Goal: Task Accomplishment & Management: Use online tool/utility

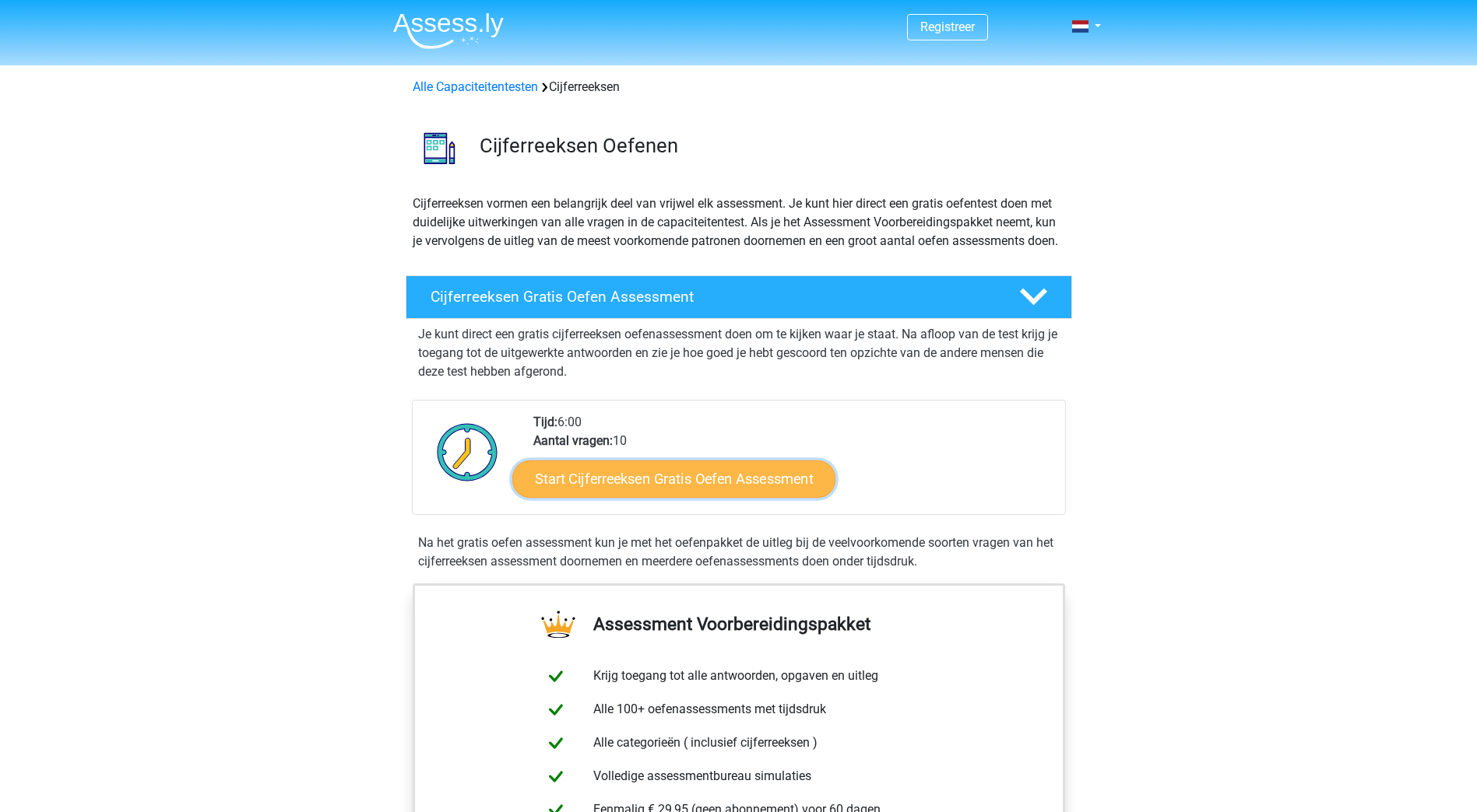
click at [618, 497] on link "Start Cijferreeksen Gratis Oefen Assessment" at bounding box center [674, 478] width 323 height 37
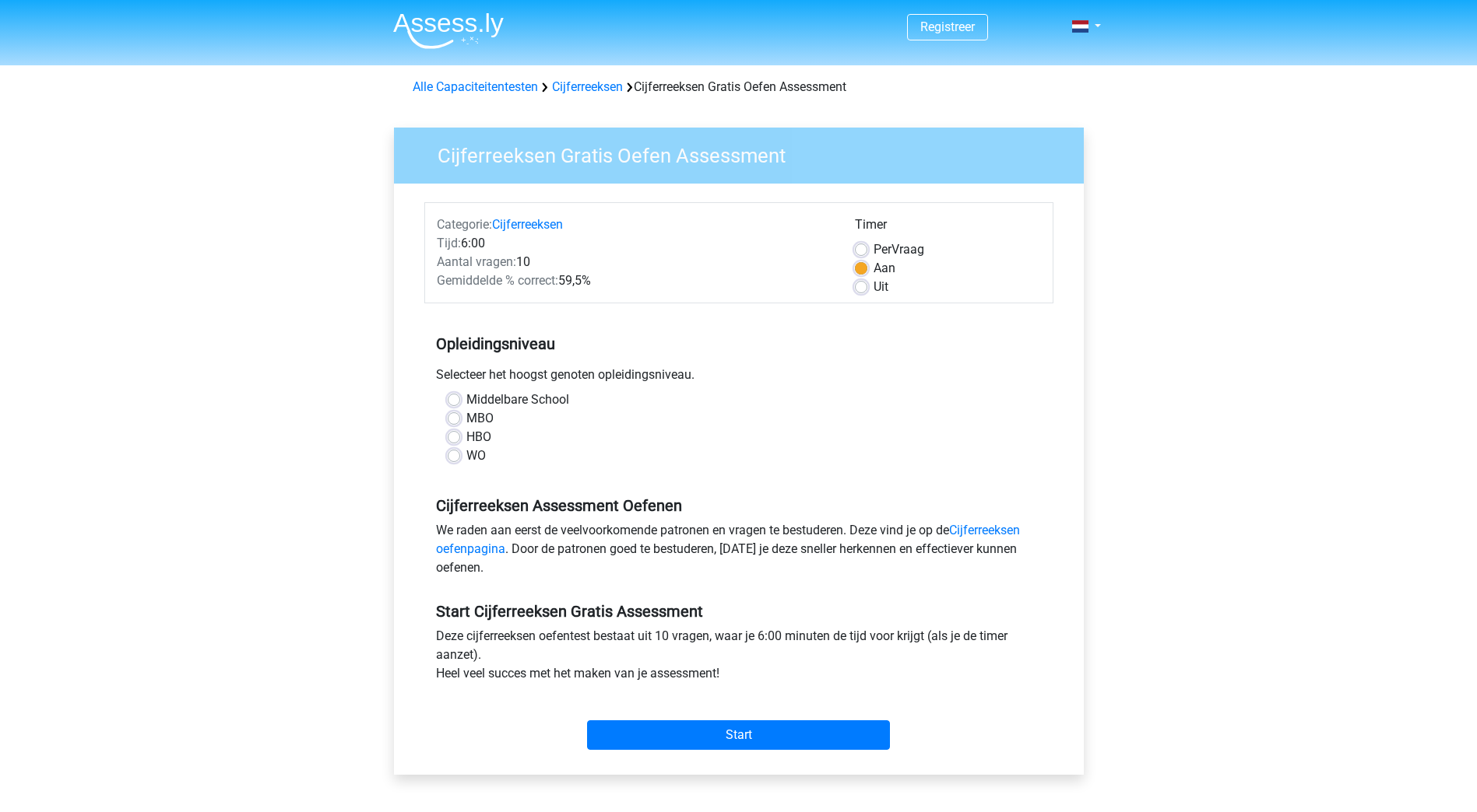
click at [462, 436] on div "HBO" at bounding box center [738, 437] width 582 height 19
click at [467, 439] on label "HBO" at bounding box center [479, 437] width 25 height 19
click at [454, 439] on input "HBO" at bounding box center [454, 436] width 13 height 16
radio input "true"
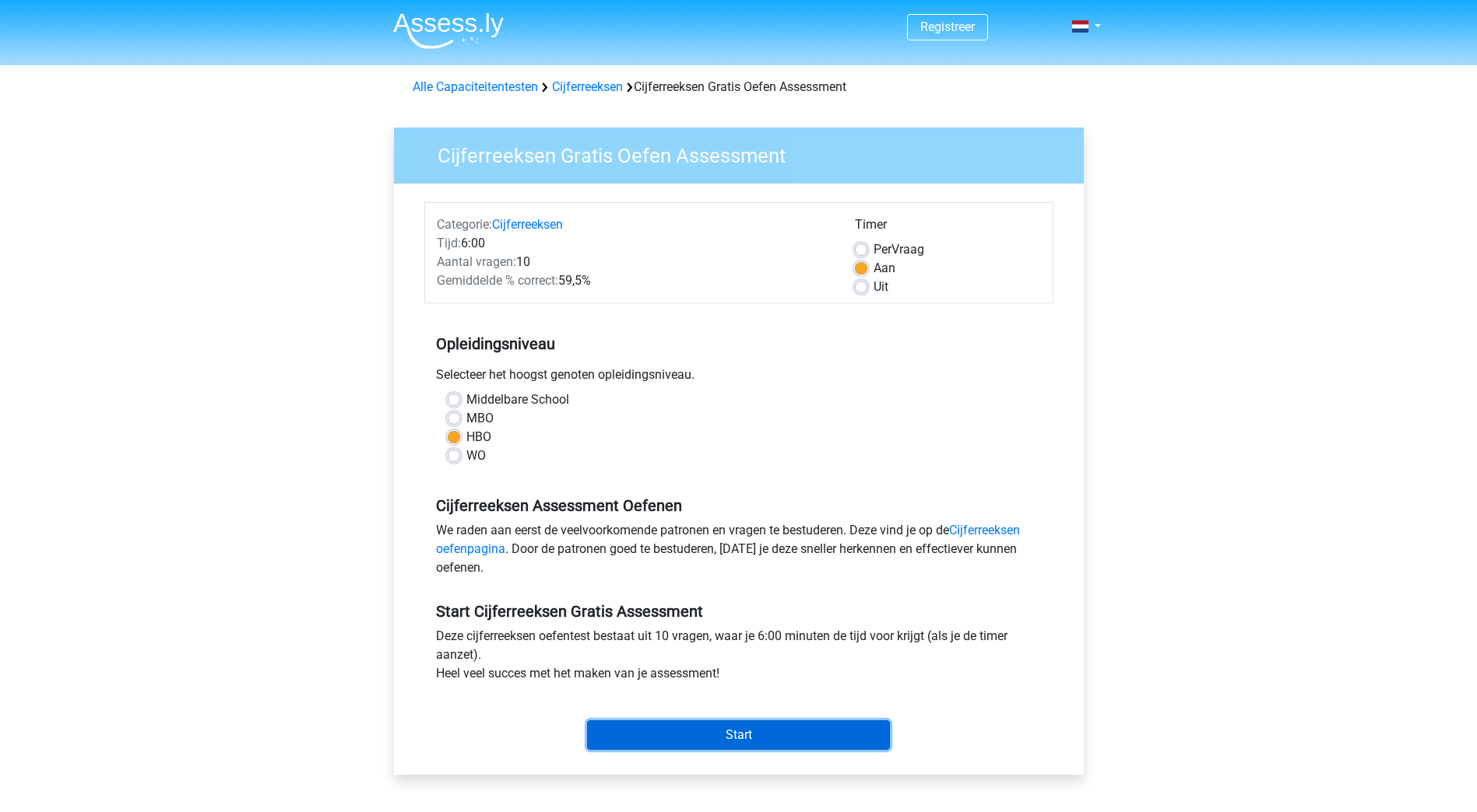
click at [759, 740] on input "Start" at bounding box center [738, 735] width 303 height 30
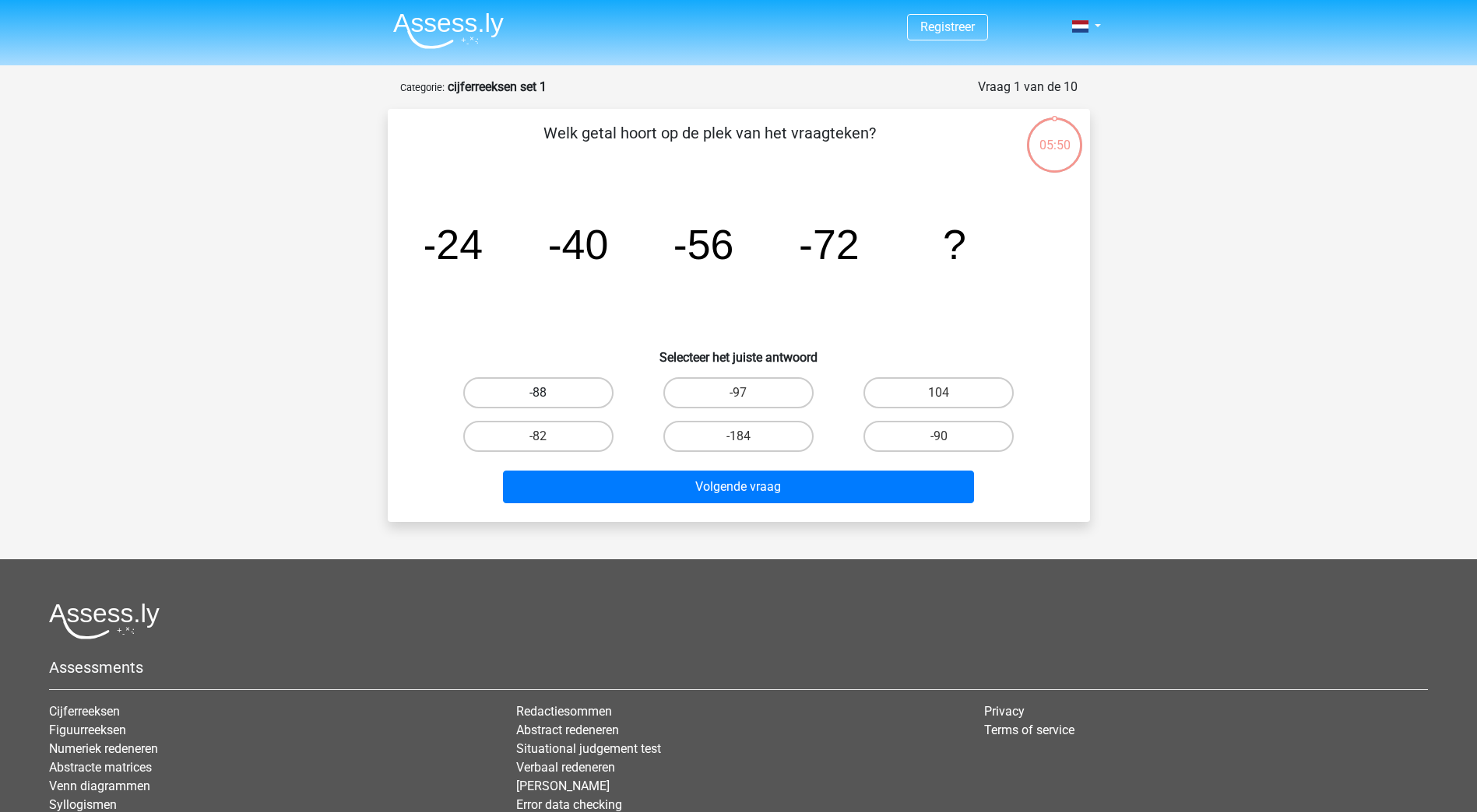
click at [533, 379] on label "-88" at bounding box center [538, 393] width 151 height 31
click at [538, 393] on input "-88" at bounding box center [543, 398] width 10 height 10
radio input "true"
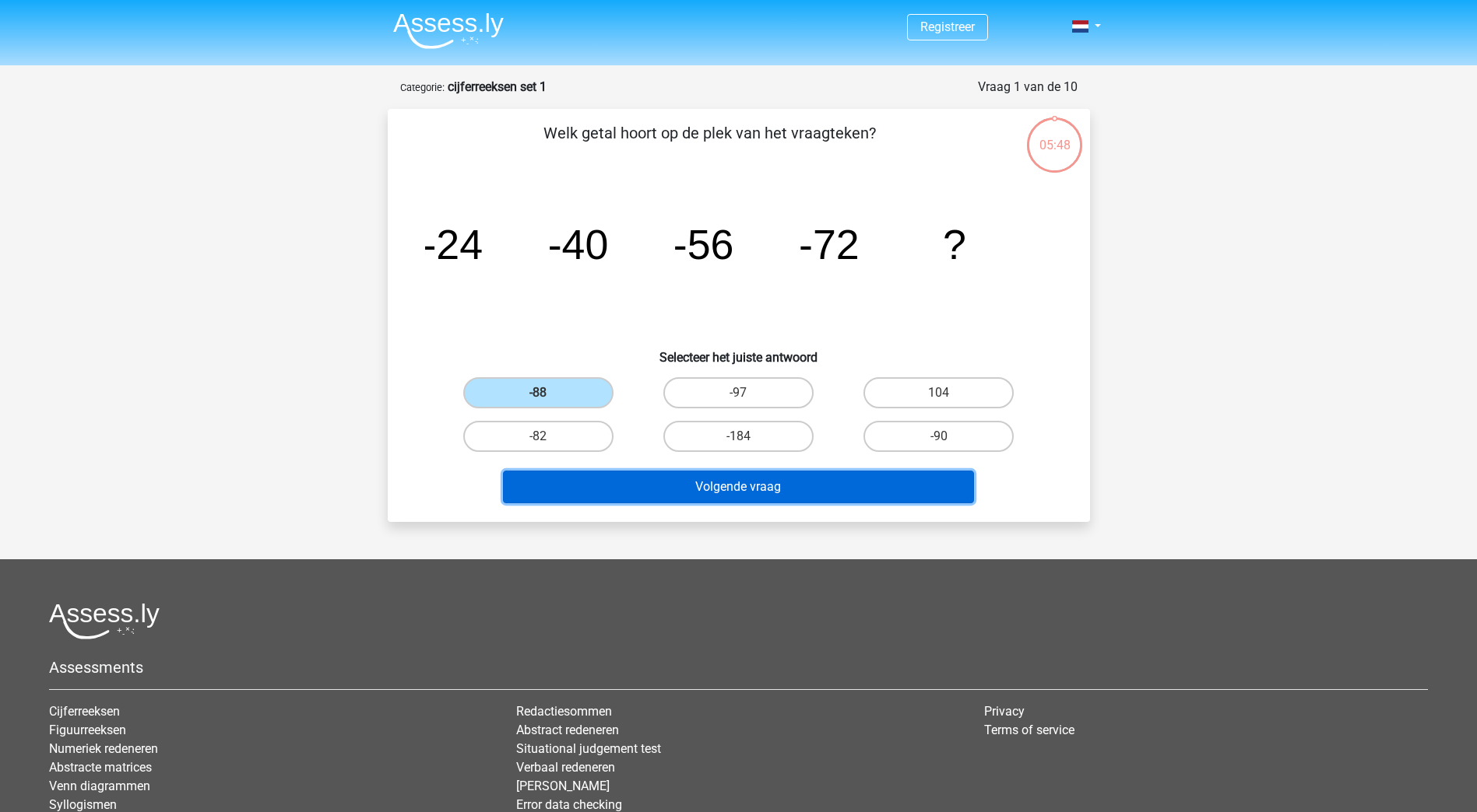
click at [783, 484] on button "Volgende vraag" at bounding box center [738, 486] width 471 height 32
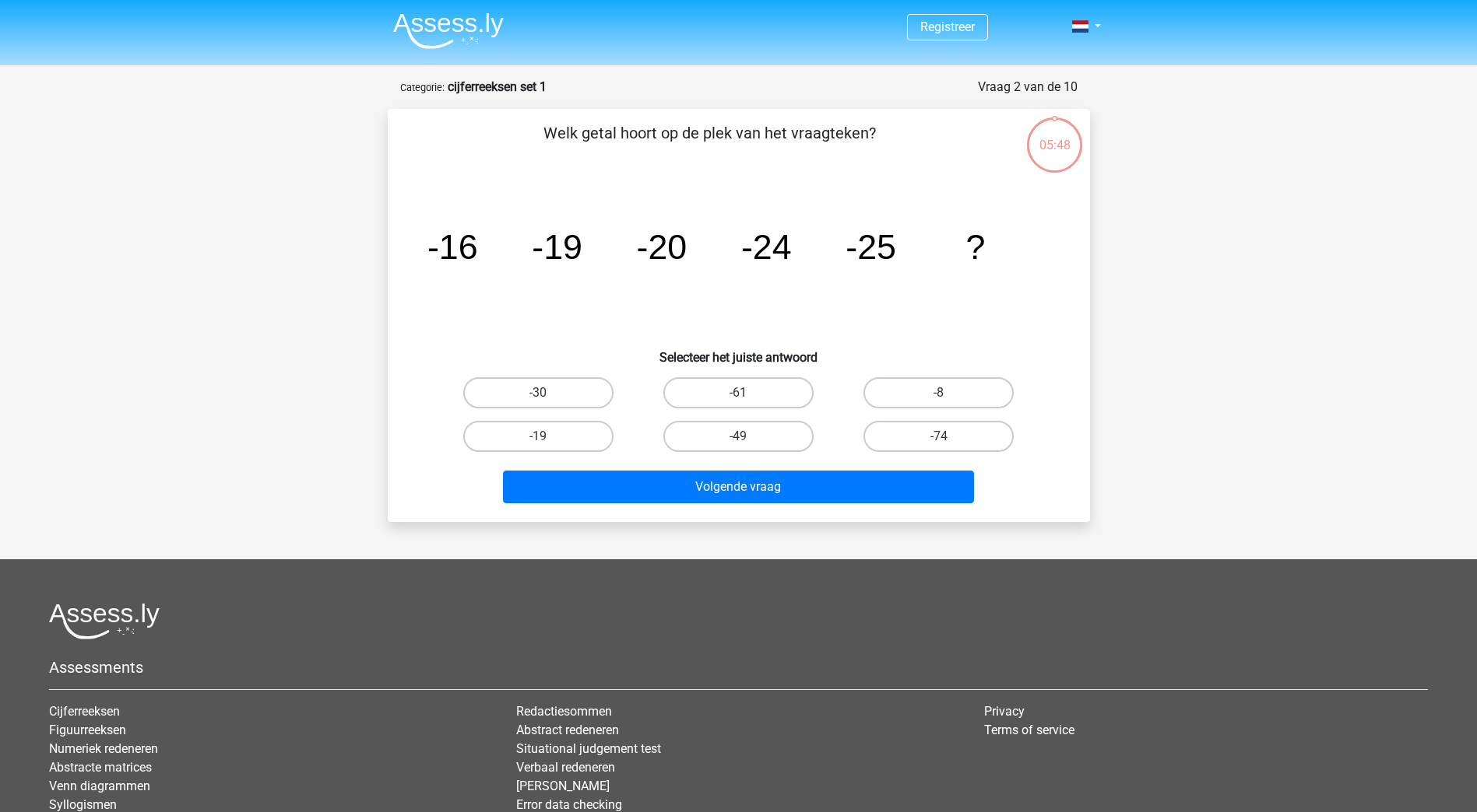
scroll to position [78, 0]
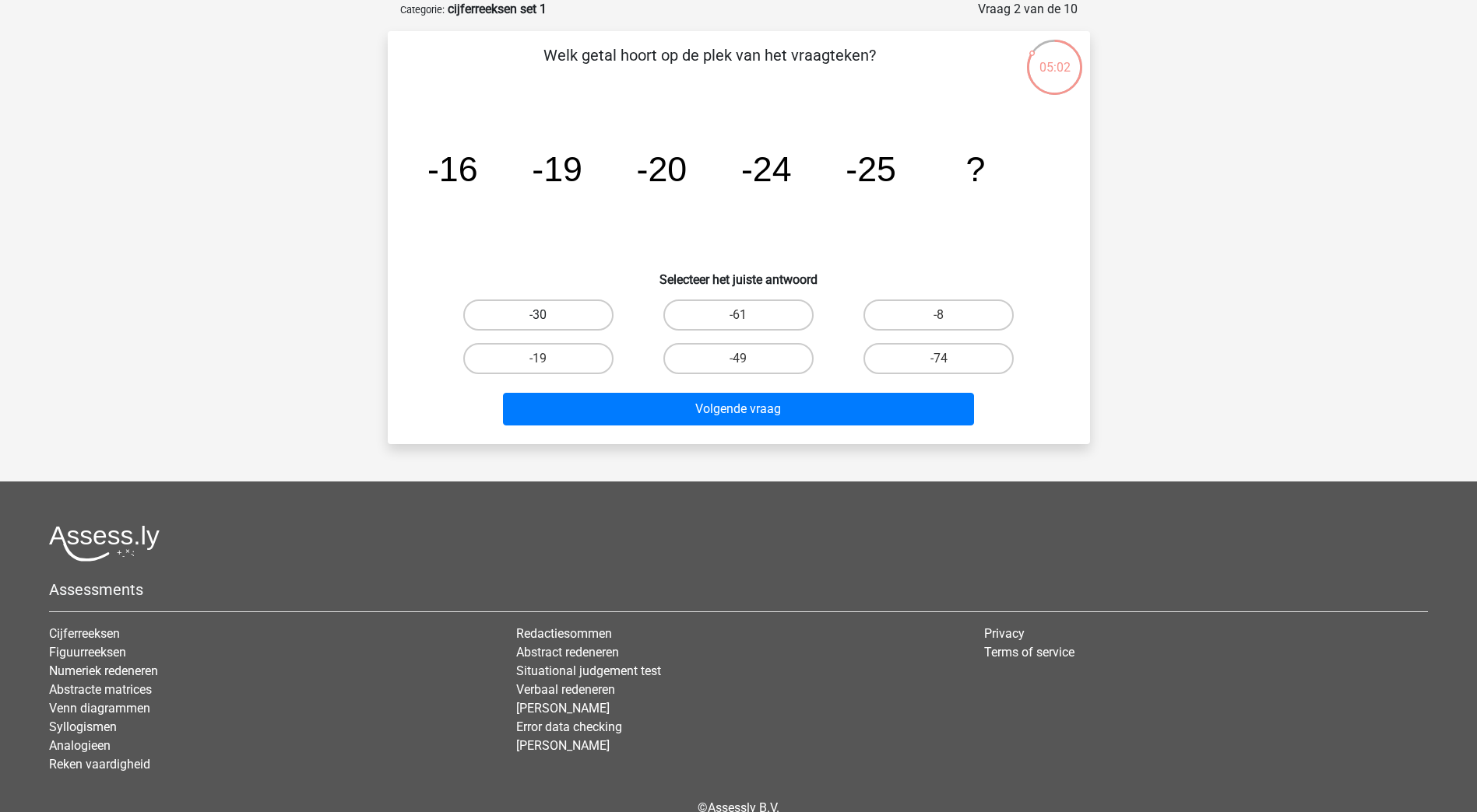
click at [546, 309] on label "-30" at bounding box center [538, 315] width 151 height 31
click at [546, 315] on input "-30" at bounding box center [543, 320] width 10 height 10
radio input "true"
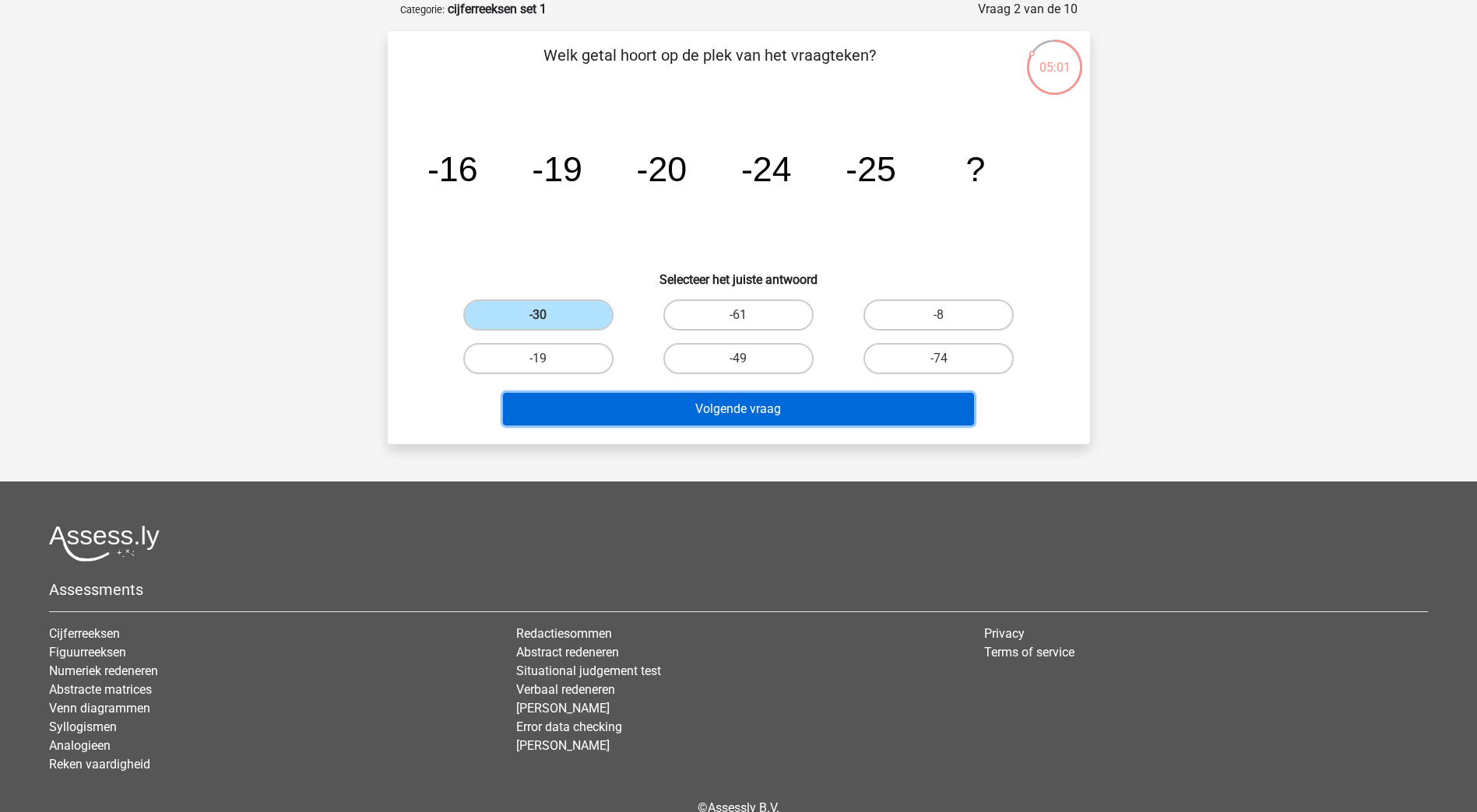
click at [652, 400] on button "Volgende vraag" at bounding box center [738, 408] width 471 height 32
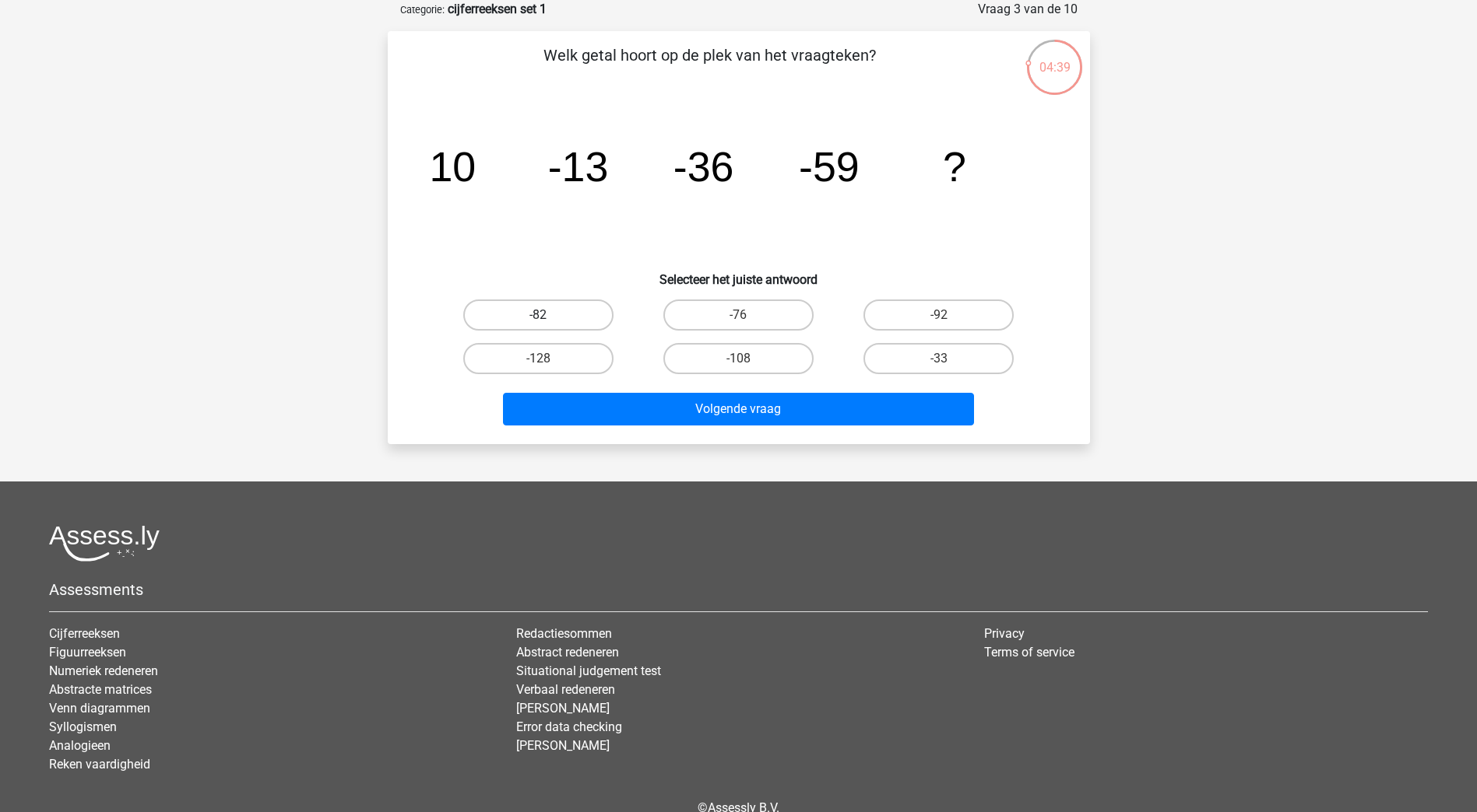
click at [505, 310] on label "-82" at bounding box center [538, 315] width 151 height 31
click at [538, 315] on input "-82" at bounding box center [543, 320] width 10 height 10
radio input "true"
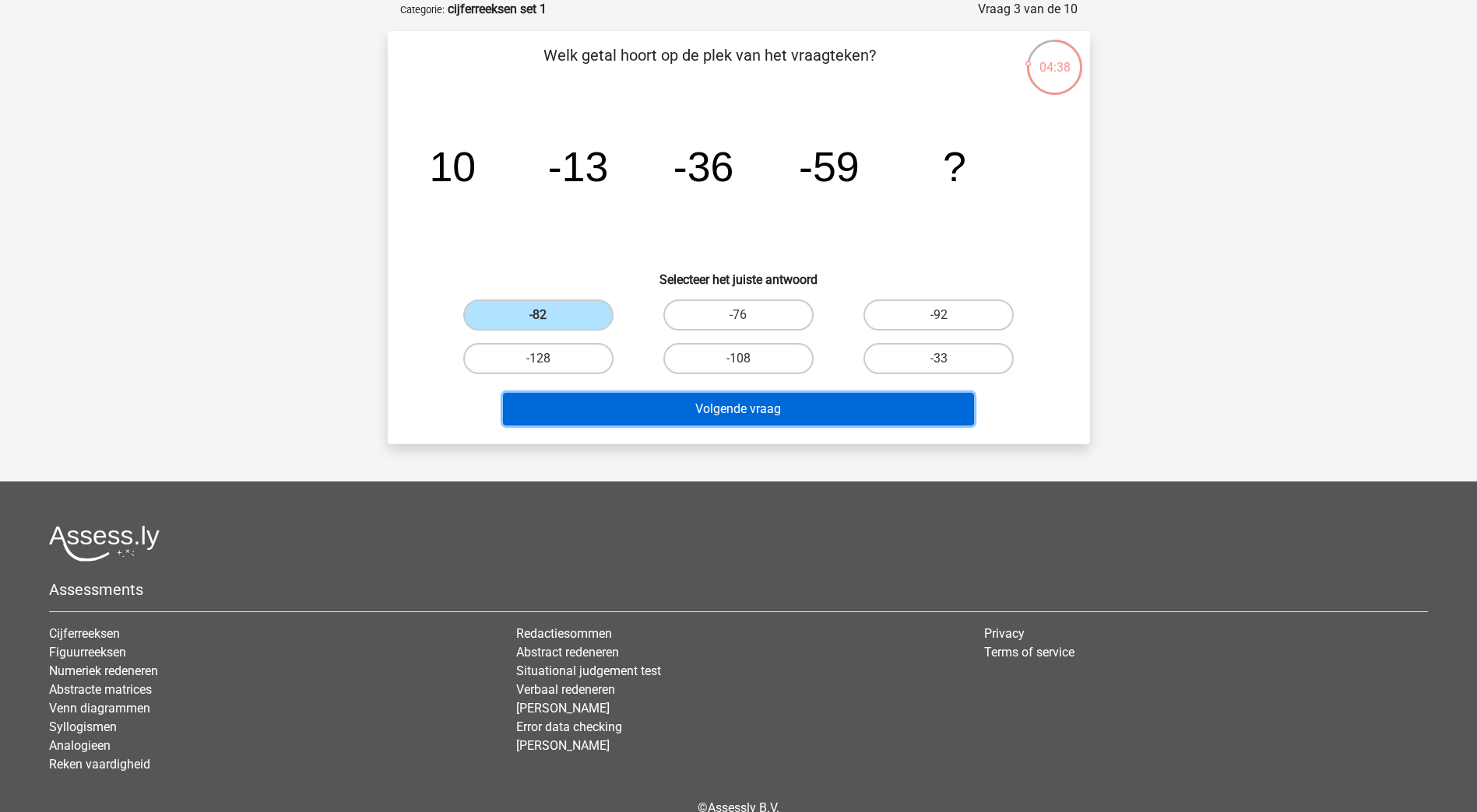
click at [671, 404] on button "Volgende vraag" at bounding box center [738, 408] width 471 height 32
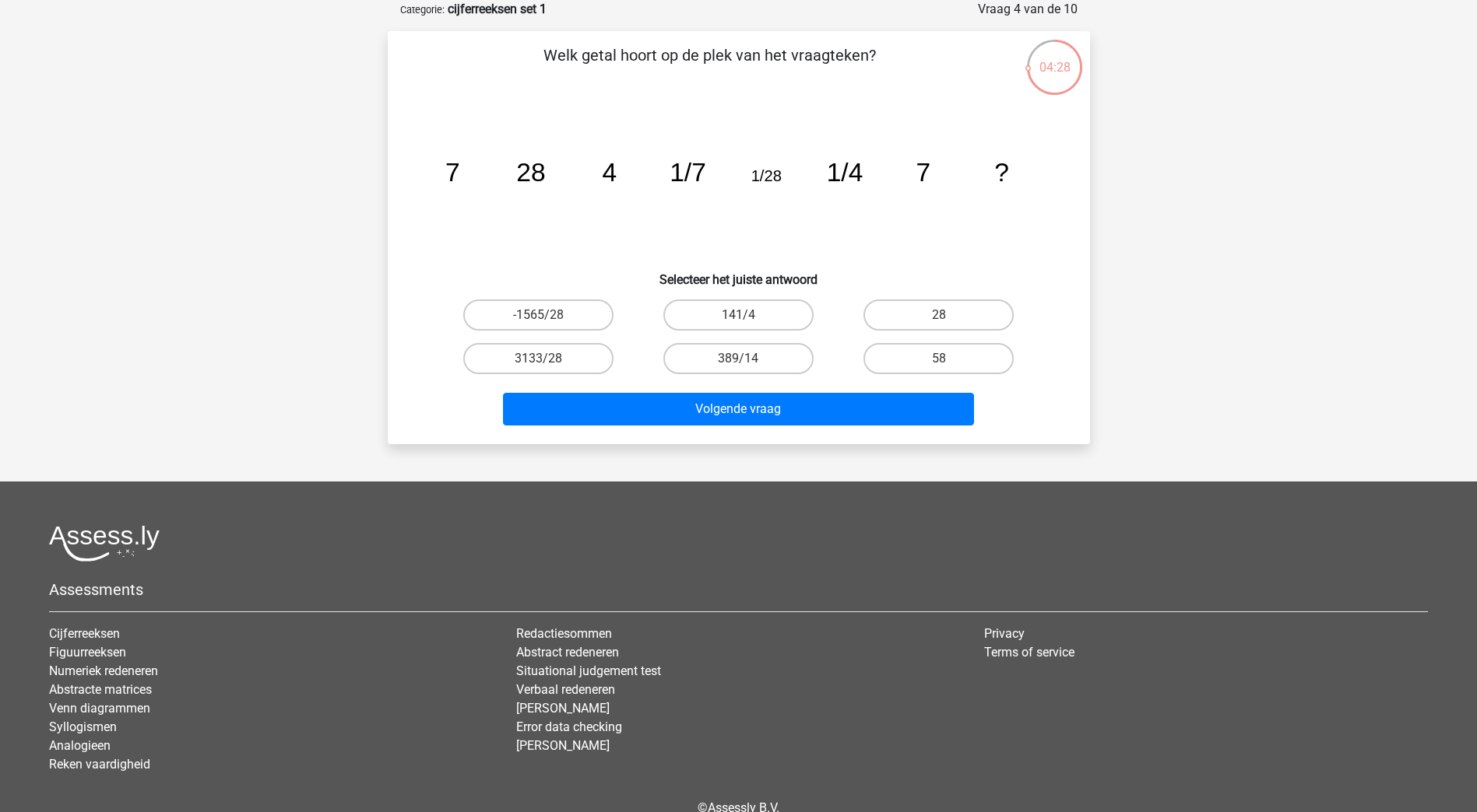
scroll to position [0, 0]
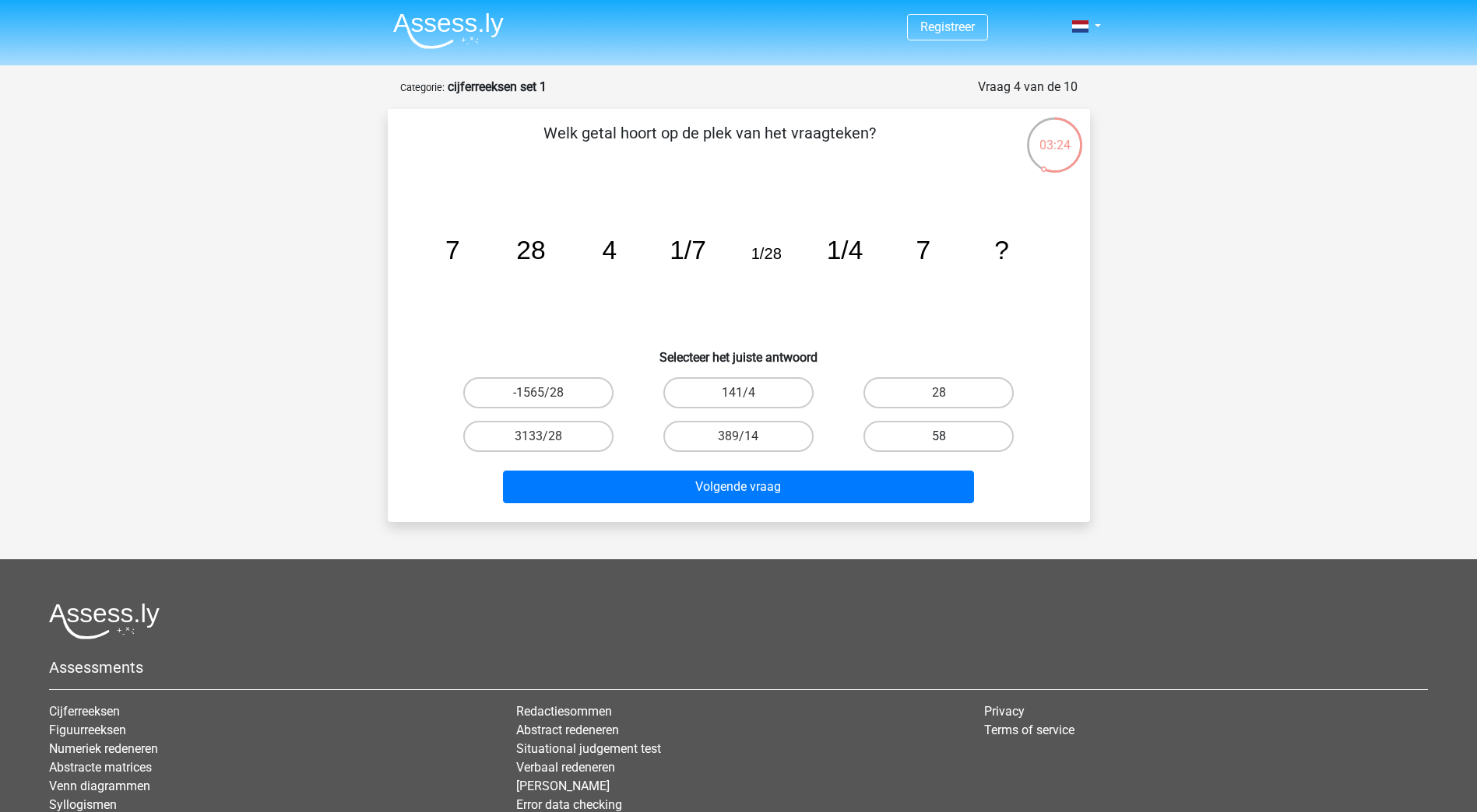
click at [919, 425] on label "58" at bounding box center [938, 437] width 151 height 31
click at [938, 436] on input "58" at bounding box center [943, 441] width 10 height 10
radio input "true"
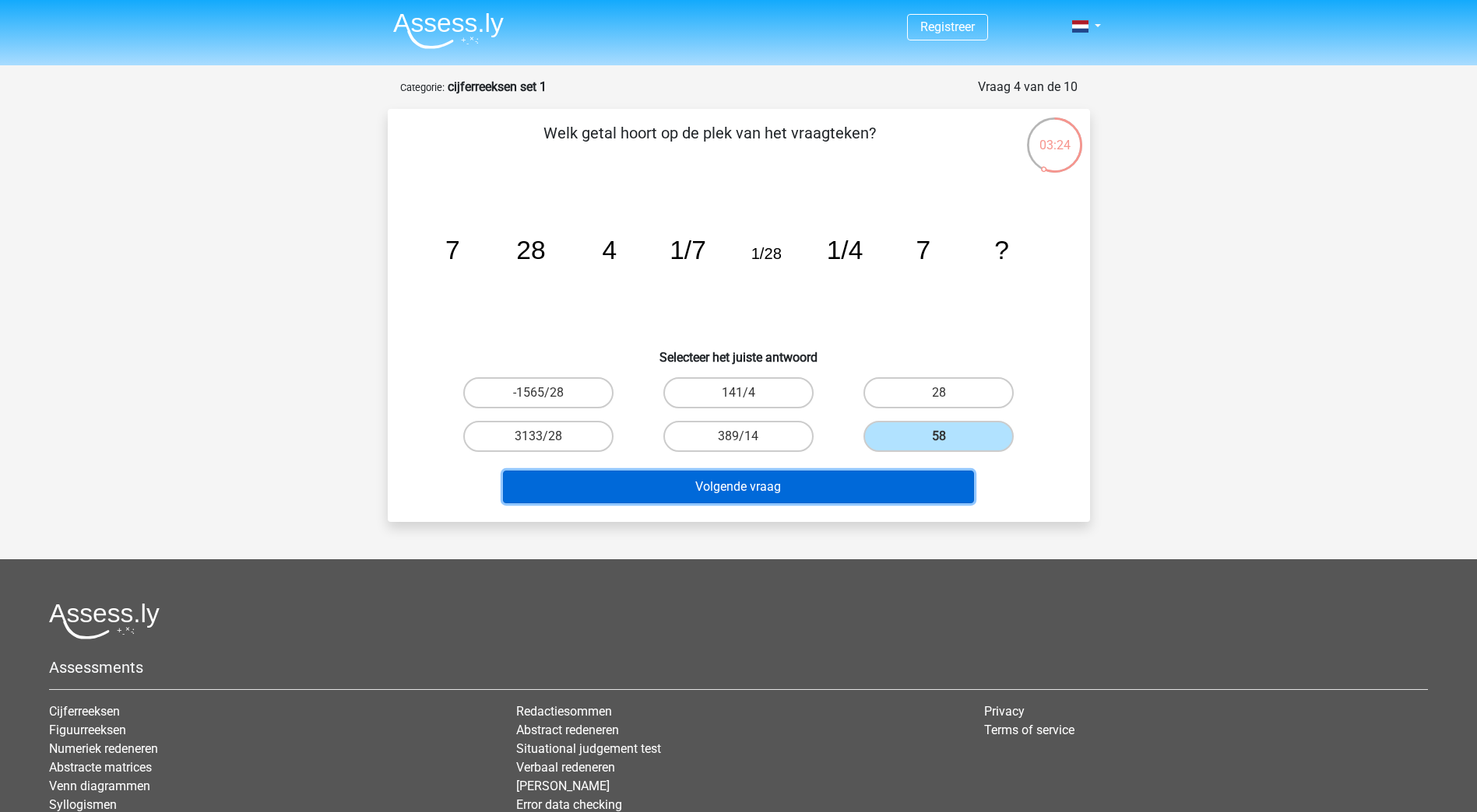
click at [802, 486] on button "Volgende vraag" at bounding box center [738, 486] width 471 height 32
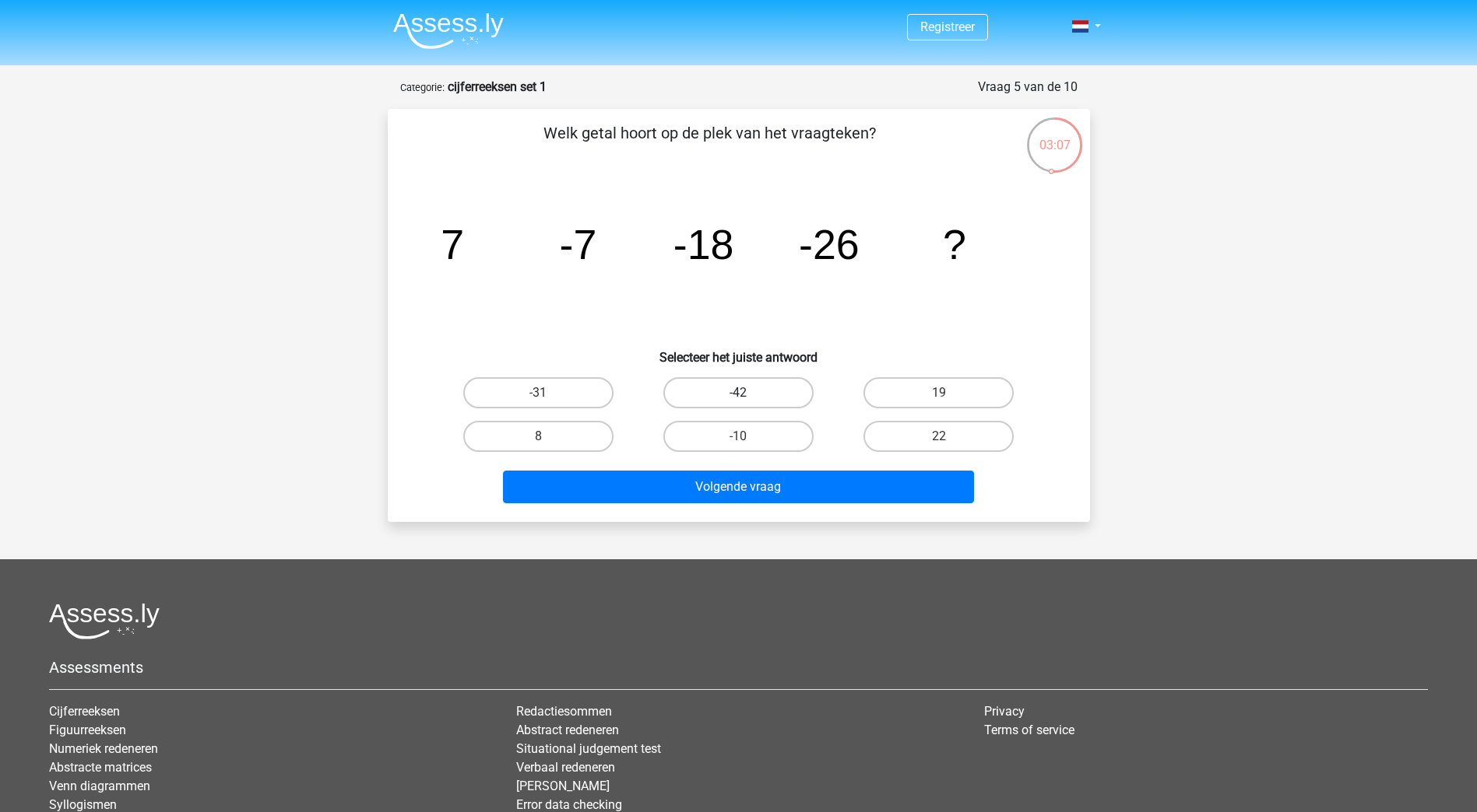
click at [767, 384] on label "-42" at bounding box center [738, 393] width 151 height 31
click at [748, 393] on input "-42" at bounding box center [742, 398] width 10 height 10
radio input "true"
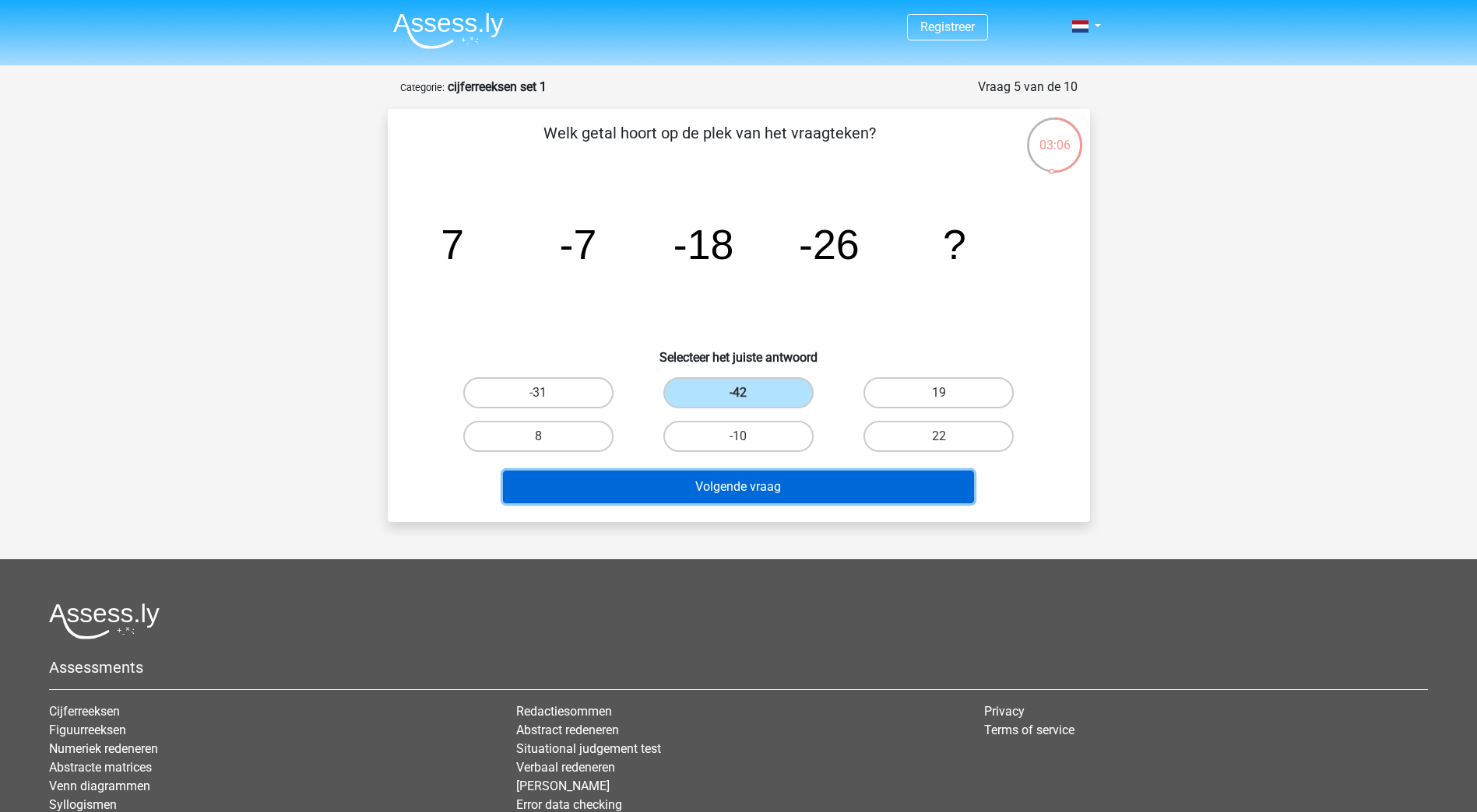
click at [736, 490] on button "Volgende vraag" at bounding box center [738, 486] width 471 height 32
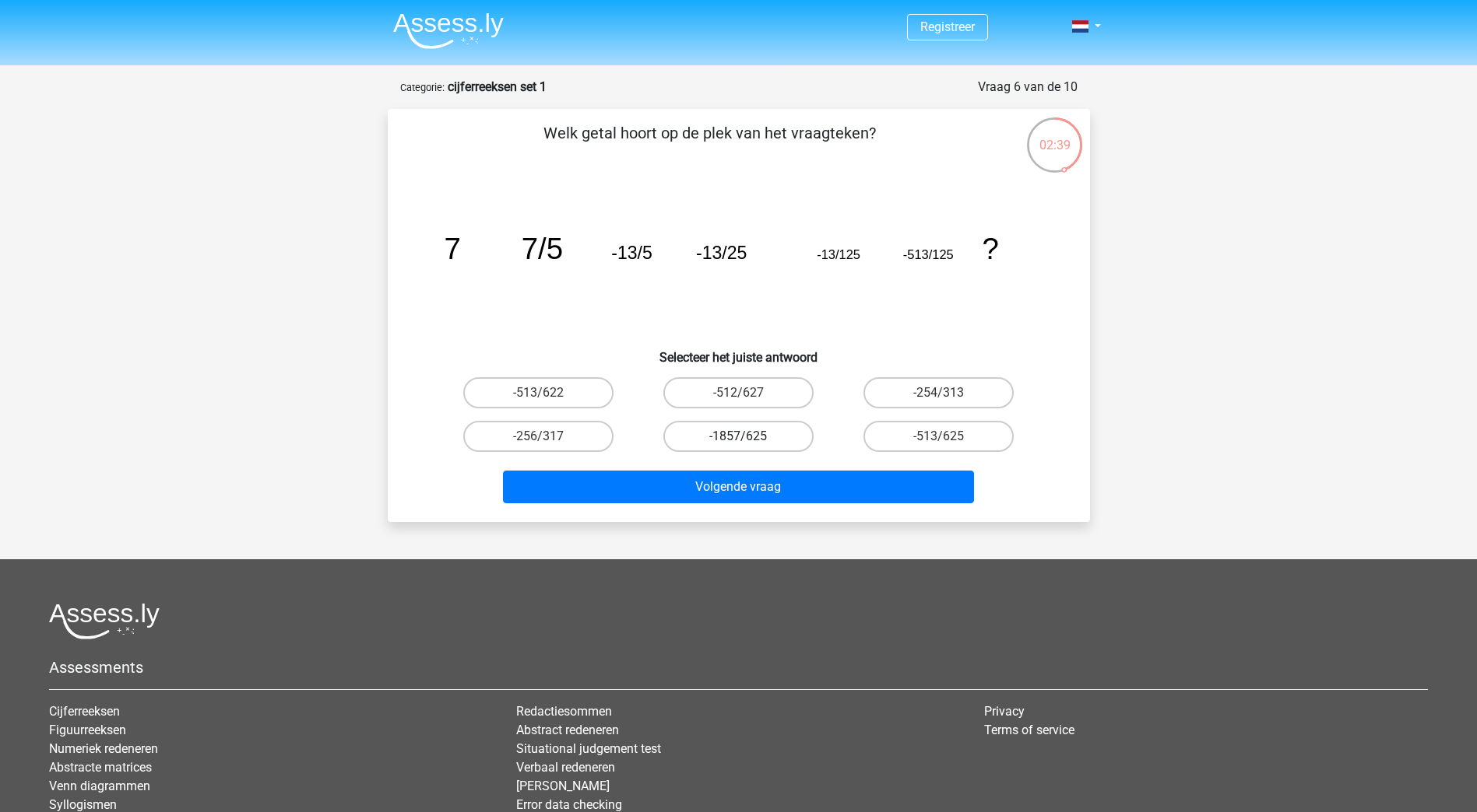
click at [734, 429] on label "-1857/625" at bounding box center [738, 437] width 151 height 31
click at [738, 436] on input "-1857/625" at bounding box center [742, 441] width 10 height 10
radio input "true"
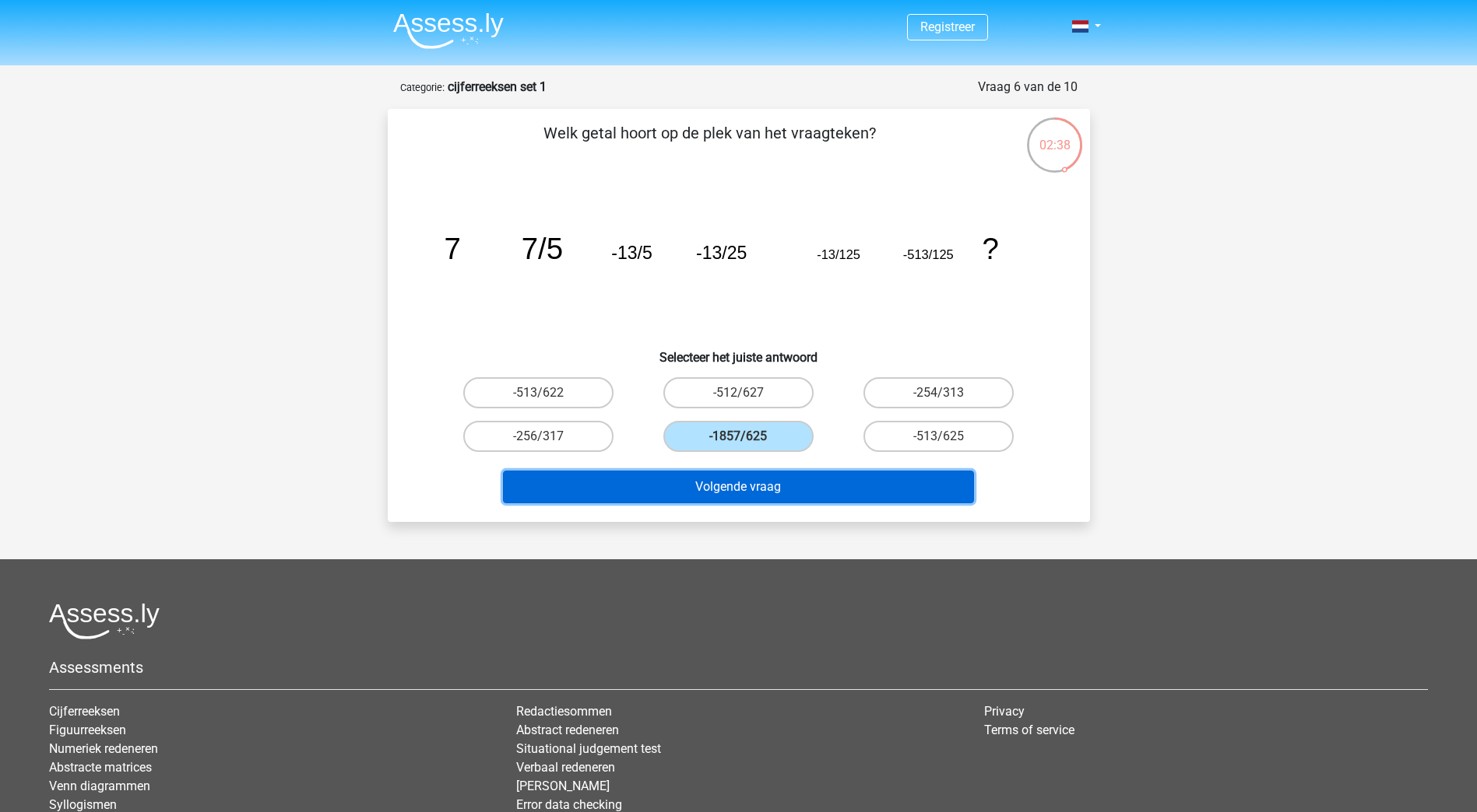
click at [712, 486] on button "Volgende vraag" at bounding box center [738, 486] width 471 height 32
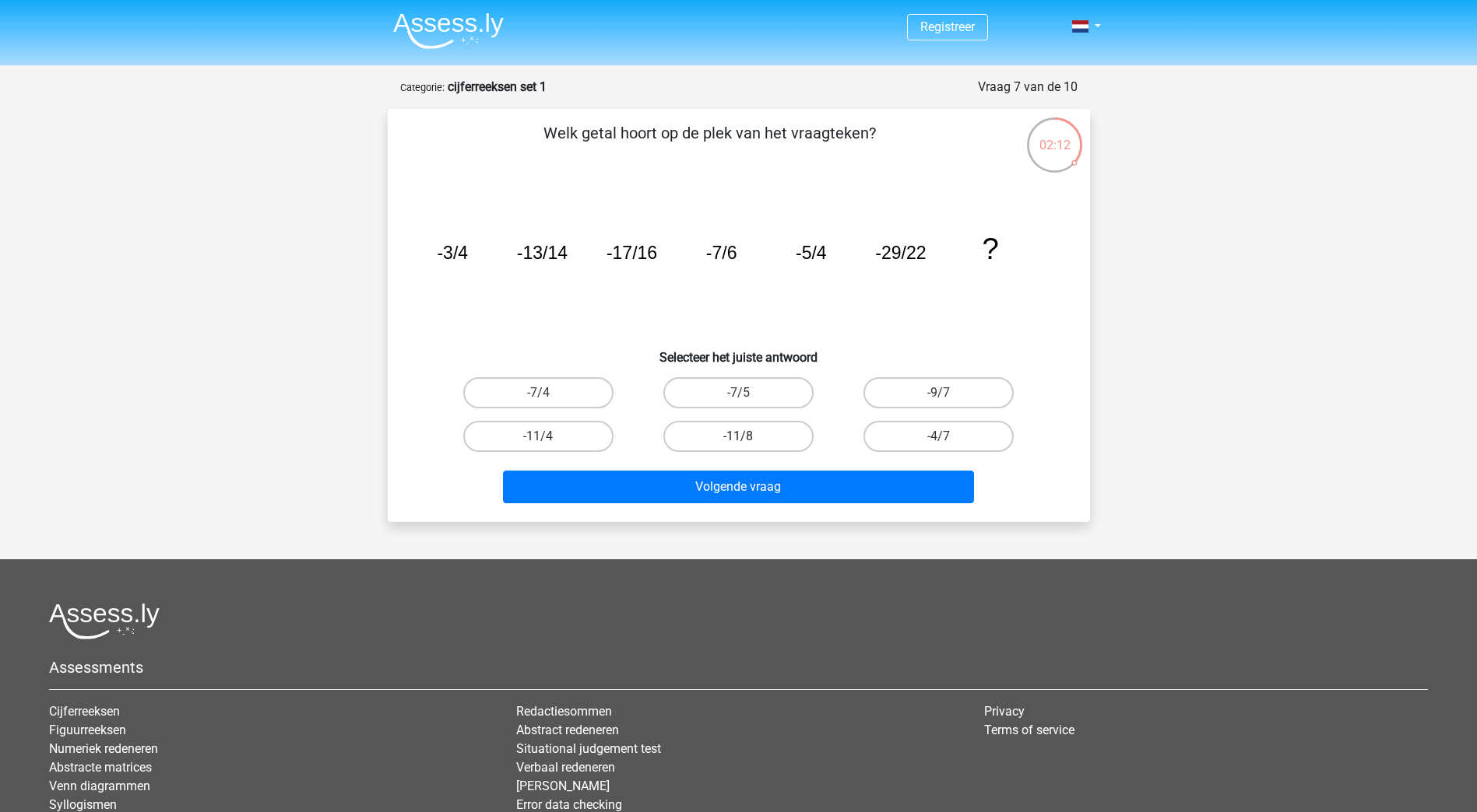
click at [771, 443] on label "-11/8" at bounding box center [738, 437] width 151 height 31
click at [748, 443] on input "-11/8" at bounding box center [742, 441] width 10 height 10
radio input "true"
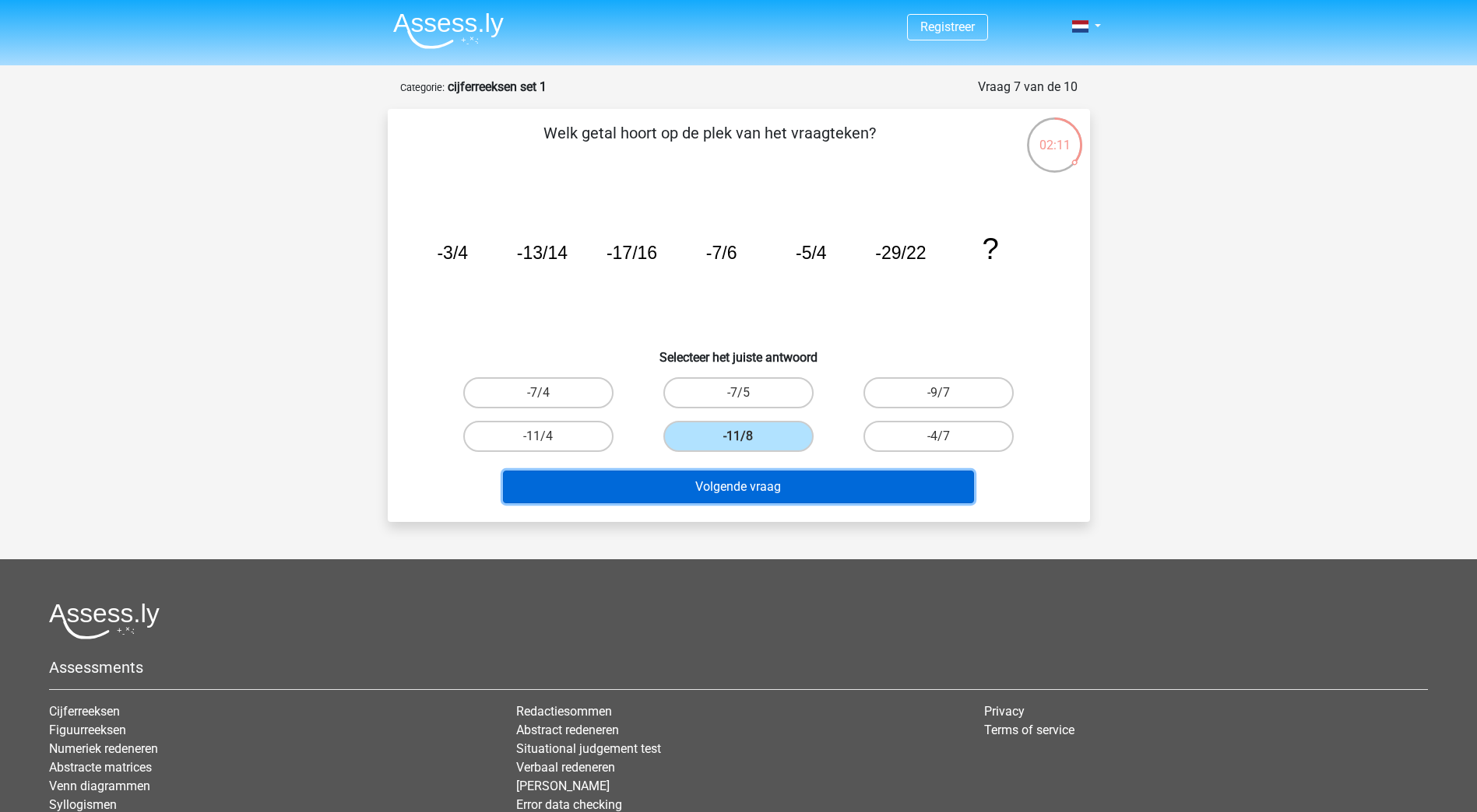
click at [732, 478] on button "Volgende vraag" at bounding box center [738, 486] width 471 height 32
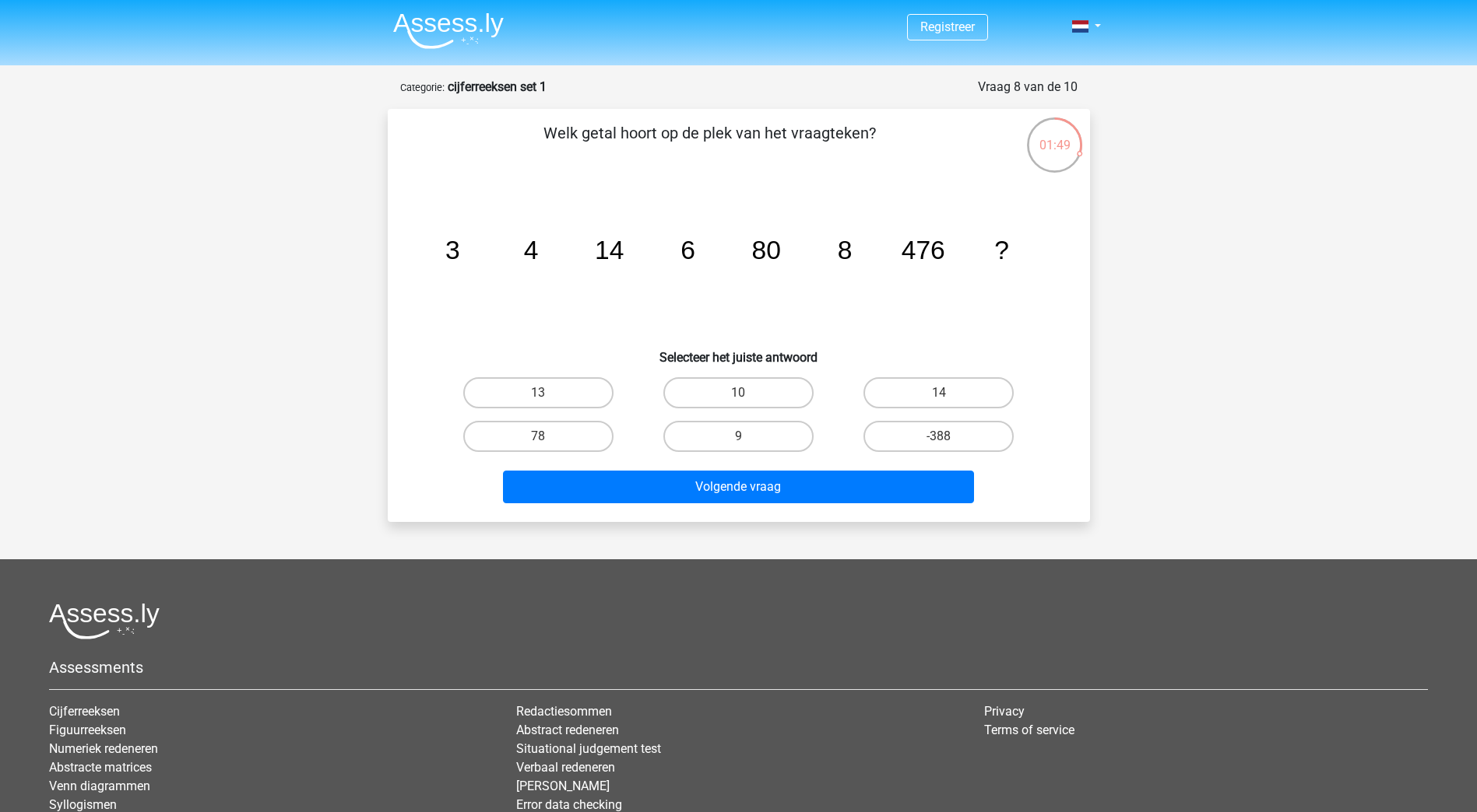
click at [711, 468] on div "Volgende vraag" at bounding box center [738, 484] width 652 height 51
click at [916, 441] on label "-388" at bounding box center [938, 437] width 151 height 31
click at [938, 441] on input "-388" at bounding box center [943, 441] width 10 height 10
radio input "true"
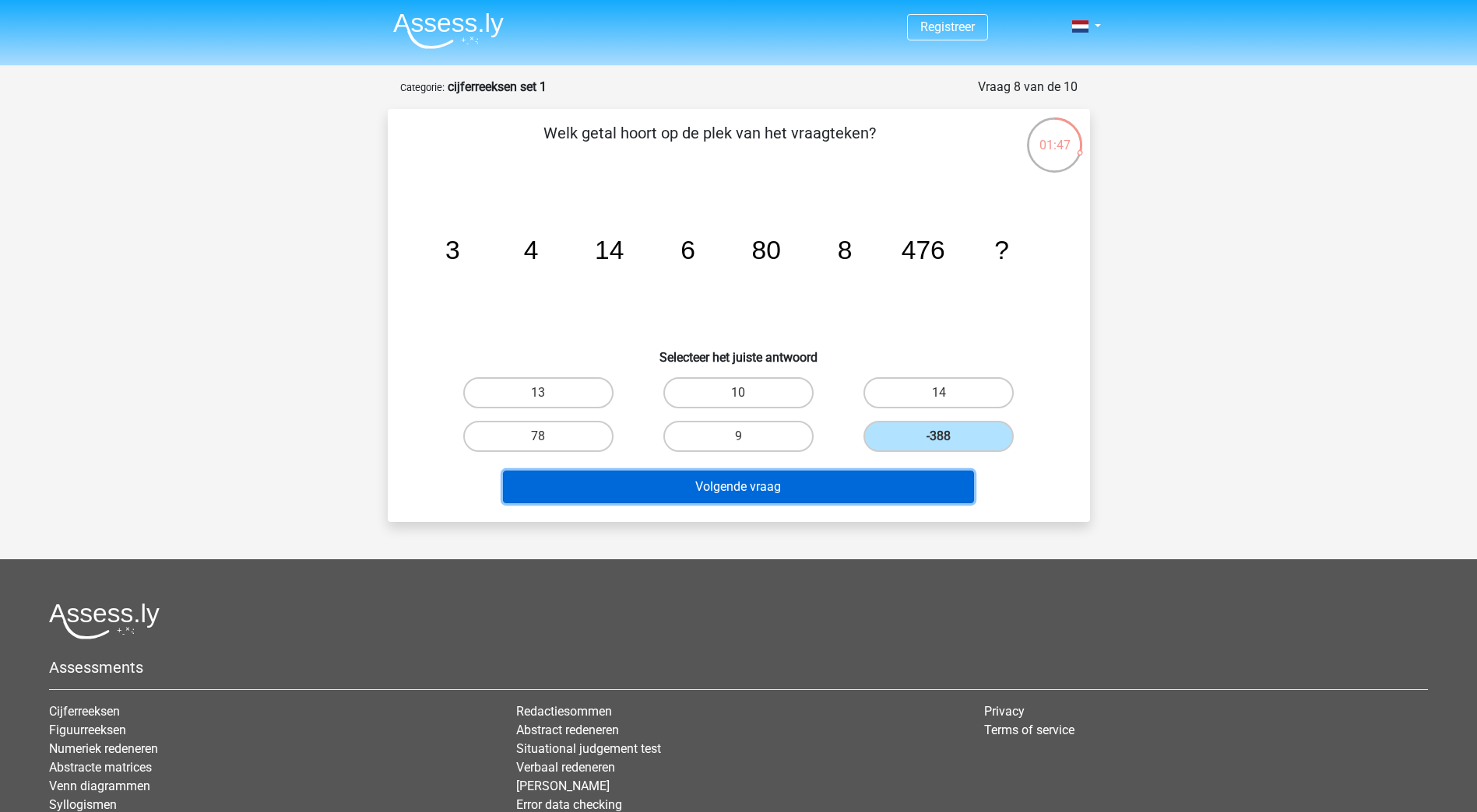
click at [618, 476] on button "Volgende vraag" at bounding box center [738, 486] width 471 height 32
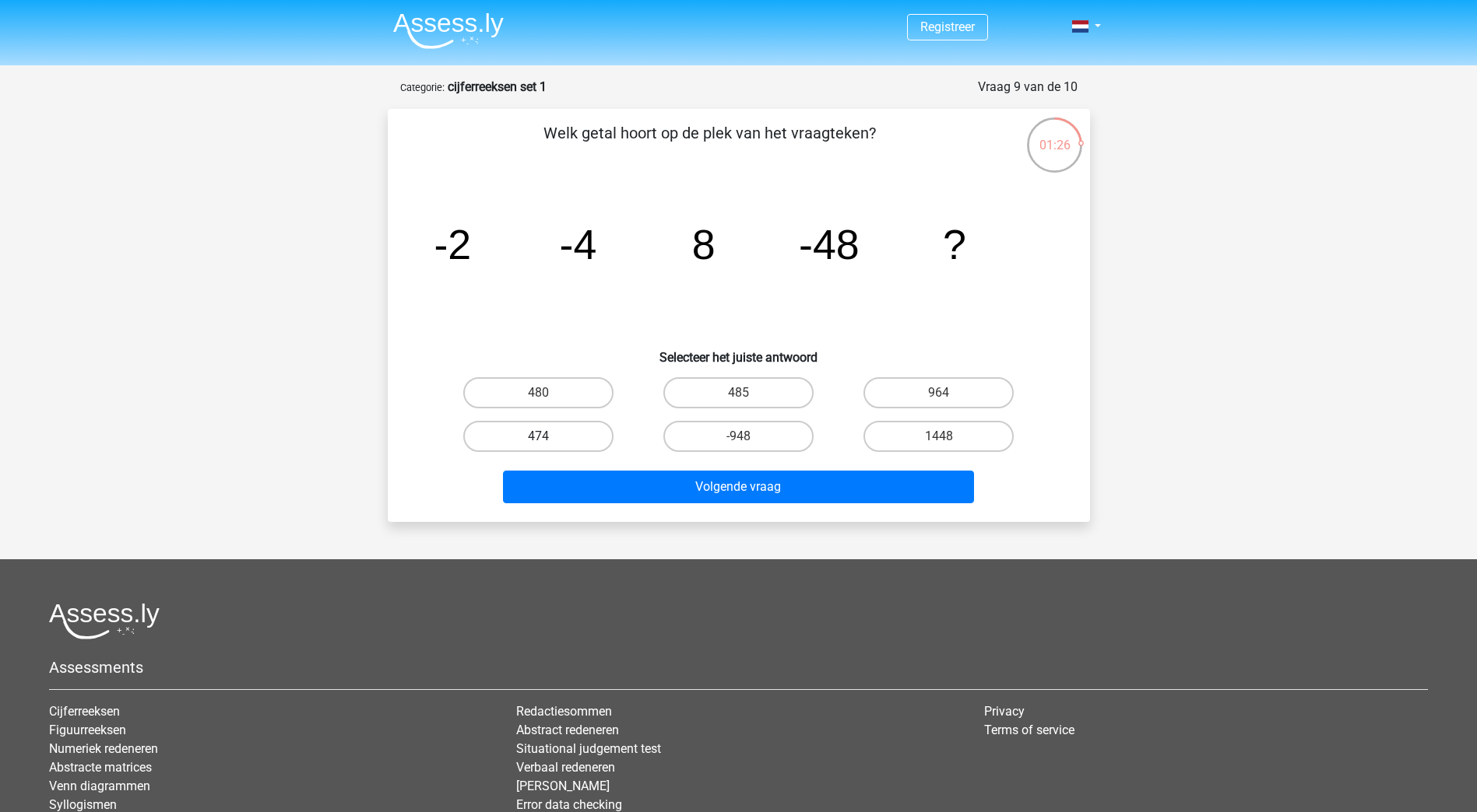
click at [609, 434] on label "474" at bounding box center [538, 437] width 151 height 31
click at [548, 436] on input "474" at bounding box center [543, 441] width 10 height 10
radio input "true"
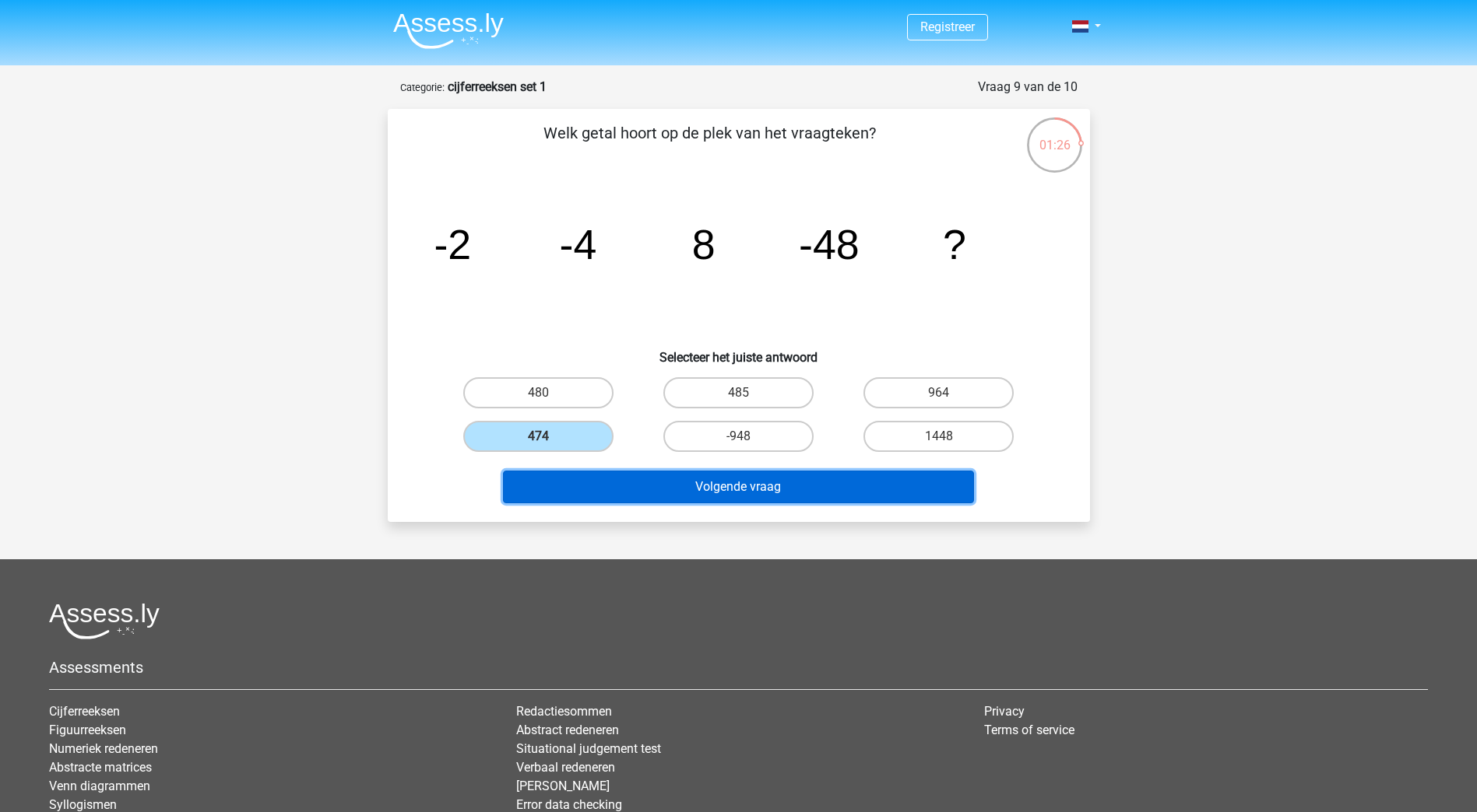
click at [661, 494] on button "Volgende vraag" at bounding box center [738, 486] width 471 height 32
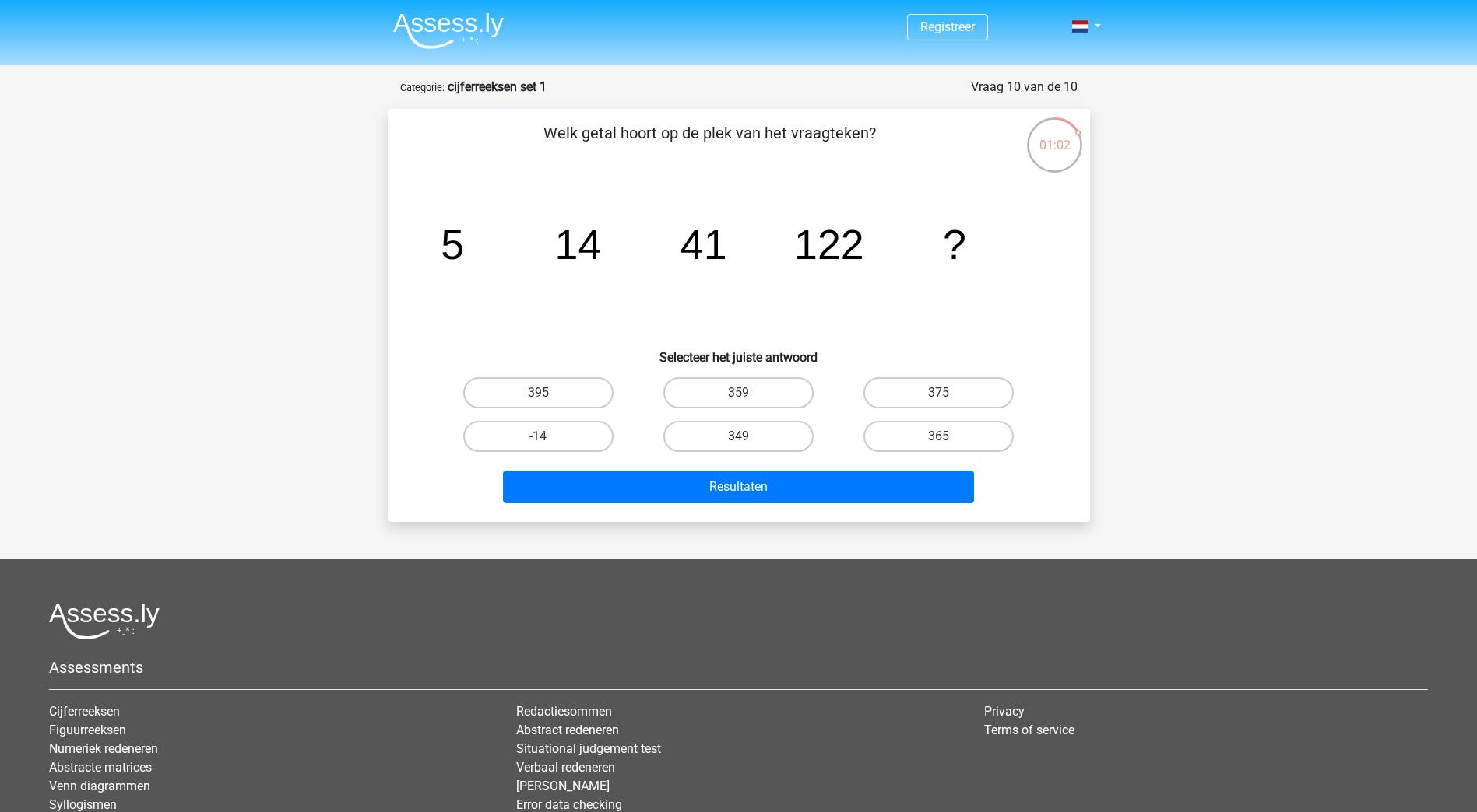
click at [783, 438] on label "349" at bounding box center [738, 437] width 151 height 31
click at [748, 438] on input "349" at bounding box center [742, 441] width 10 height 10
radio input "true"
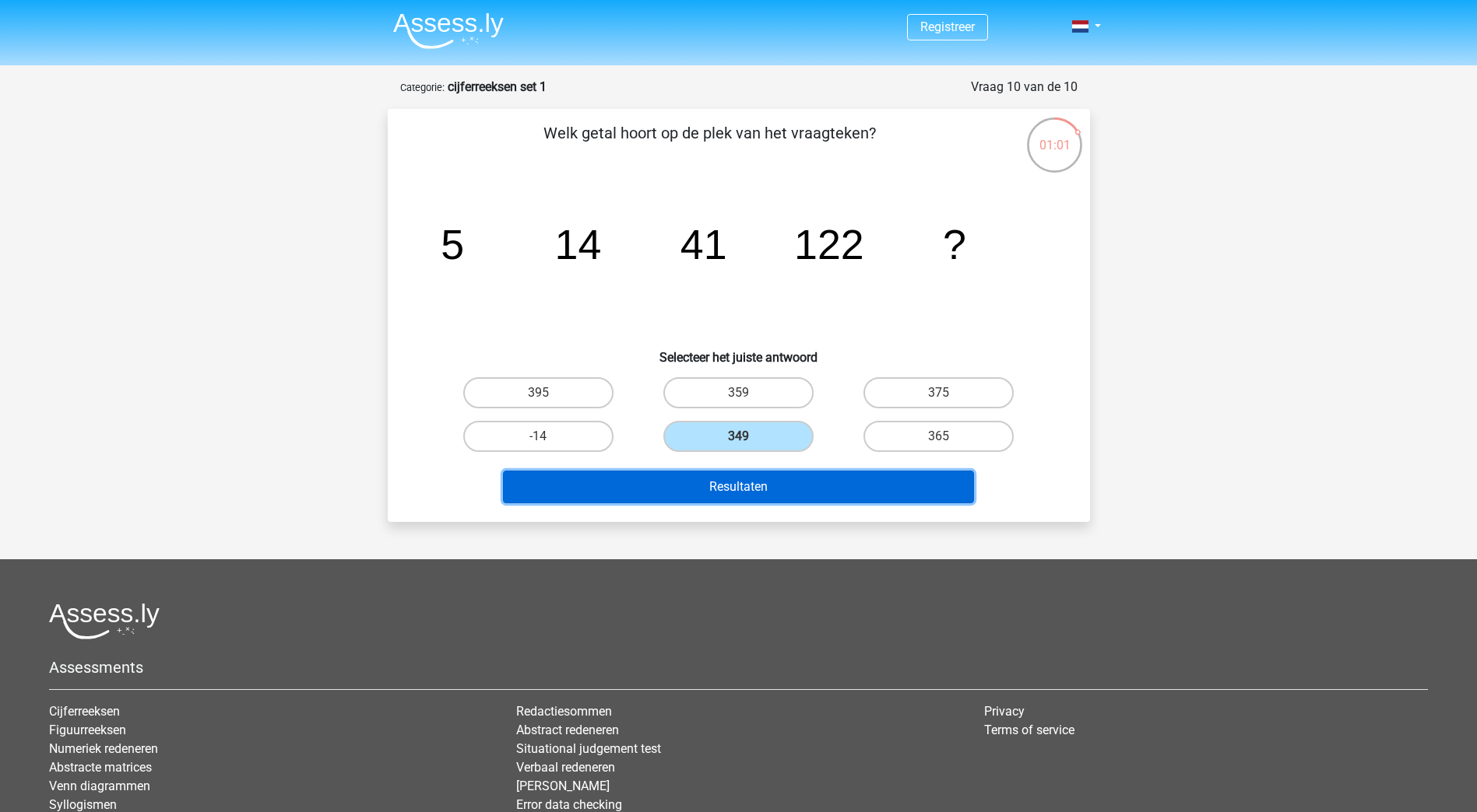
drag, startPoint x: 764, startPoint y: 474, endPoint x: 738, endPoint y: 491, distance: 31.1
click at [758, 481] on button "Resultaten" at bounding box center [738, 486] width 471 height 32
